Goal: Communication & Community: Answer question/provide support

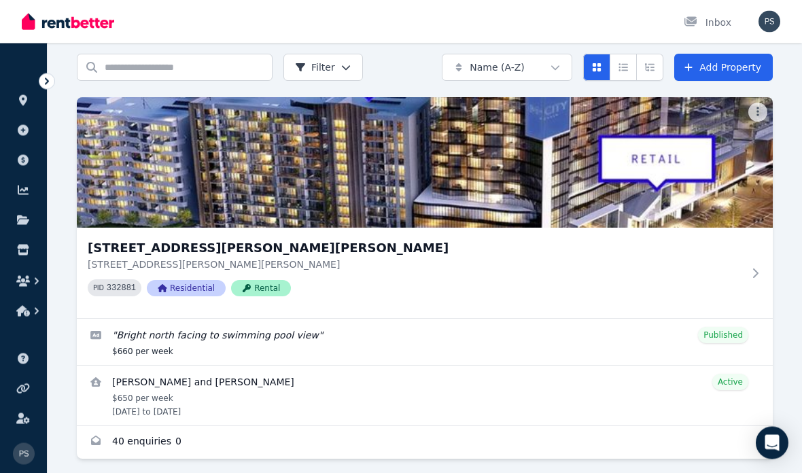
scroll to position [60, 0]
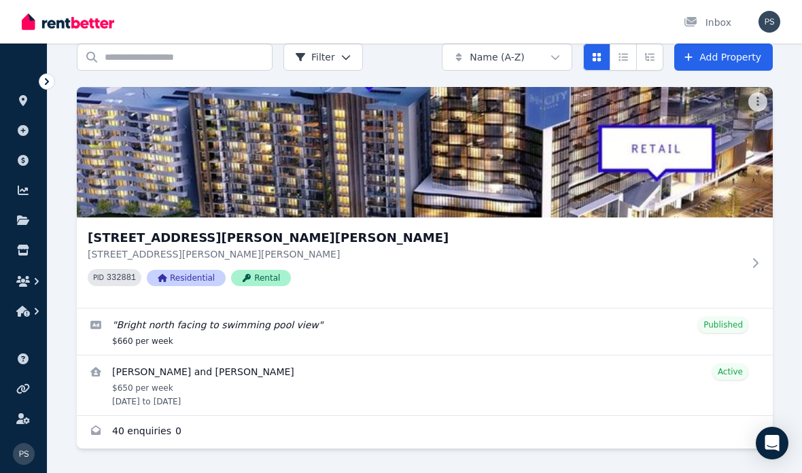
click at [757, 260] on icon at bounding box center [755, 262] width 14 height 11
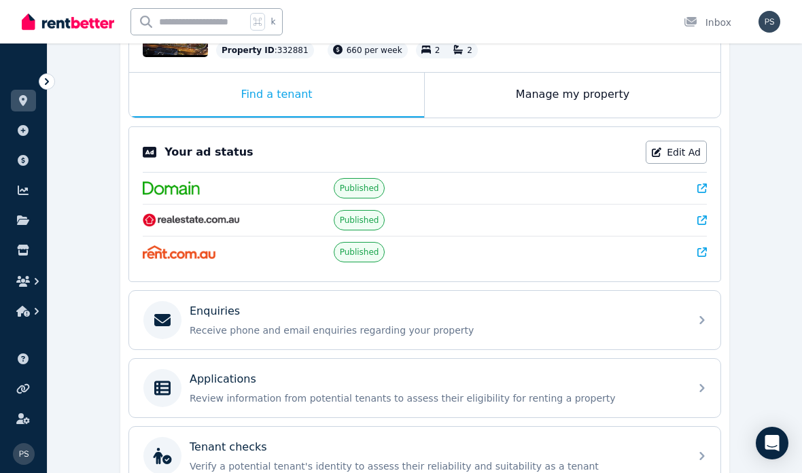
click at [694, 320] on div "Enquiries Receive phone and email enquiries regarding your property" at bounding box center [424, 320] width 591 height 58
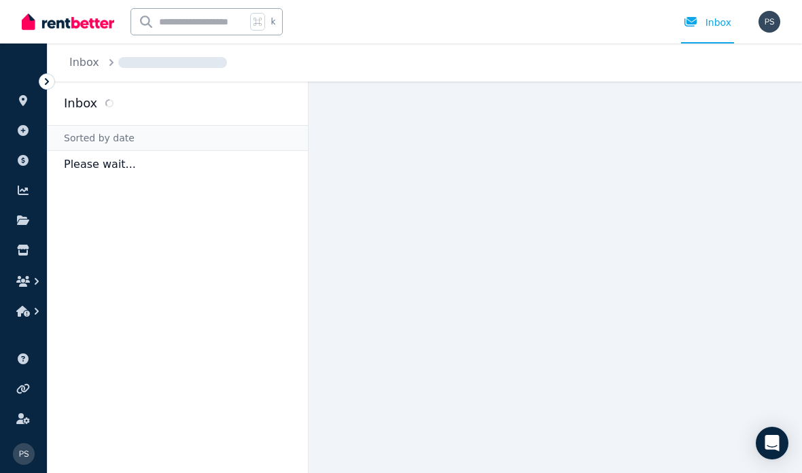
scroll to position [54, 0]
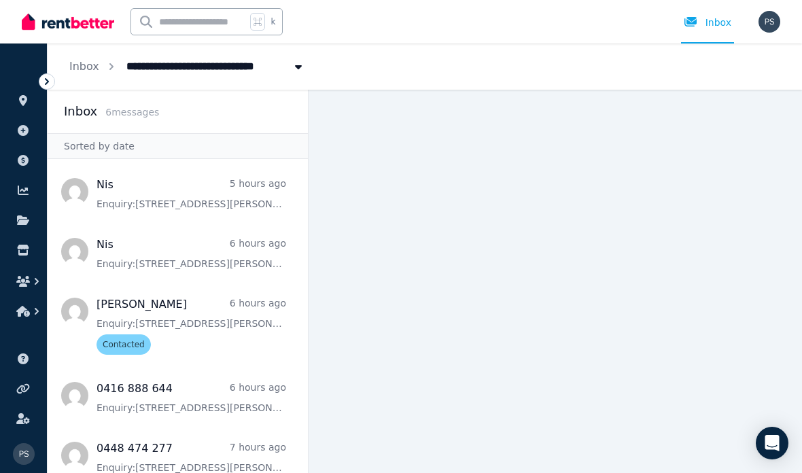
click at [225, 164] on span "Message list" at bounding box center [178, 191] width 260 height 54
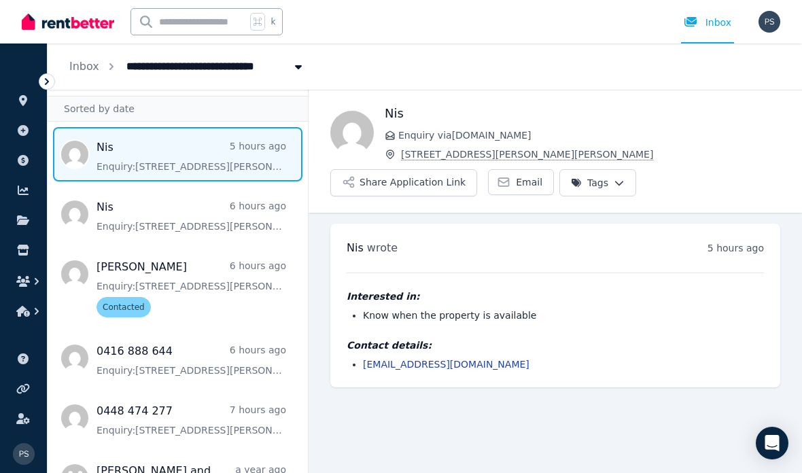
scroll to position [37, 0]
click at [212, 391] on span "Message list" at bounding box center [178, 418] width 260 height 54
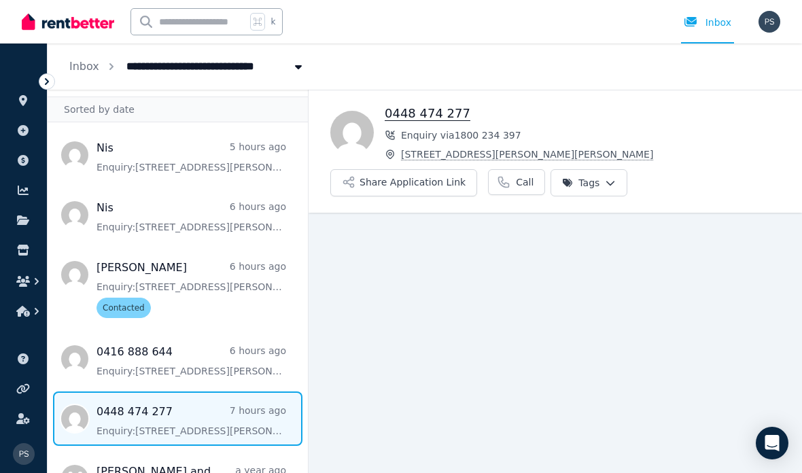
scroll to position [54, 0]
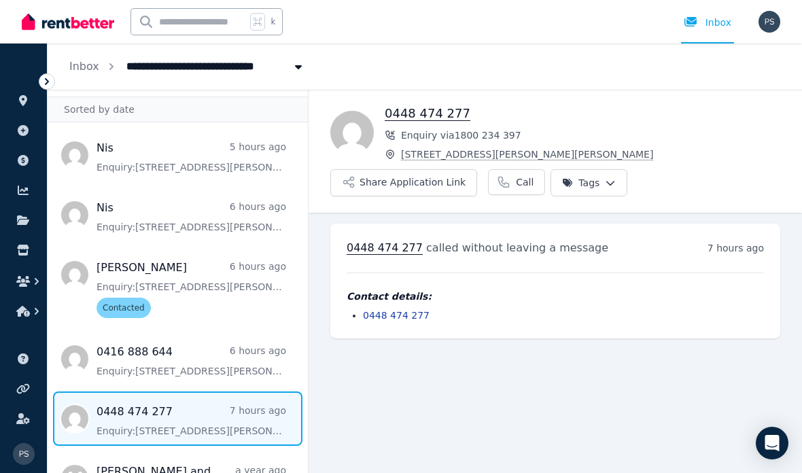
click at [202, 247] on span "Message list" at bounding box center [178, 286] width 260 height 79
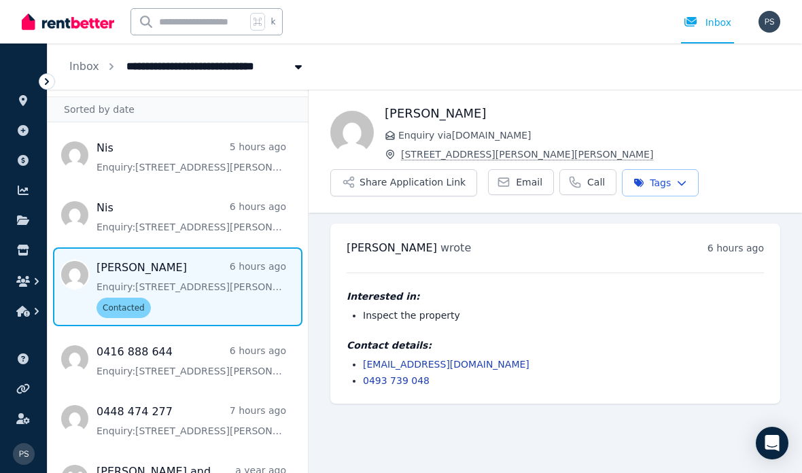
scroll to position [54, 0]
click at [414, 375] on link "0493 739 048" at bounding box center [396, 380] width 67 height 11
click at [468, 359] on link "[EMAIL_ADDRESS][DOMAIN_NAME]" at bounding box center [446, 364] width 166 height 11
